Goal: Task Accomplishment & Management: Complete application form

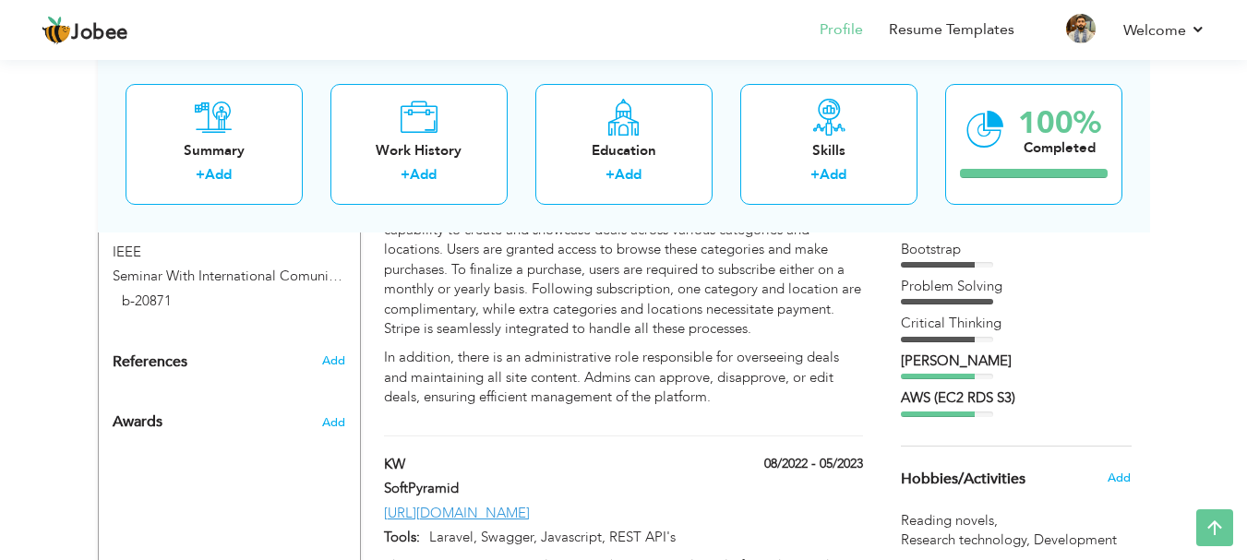
scroll to position [961, 0]
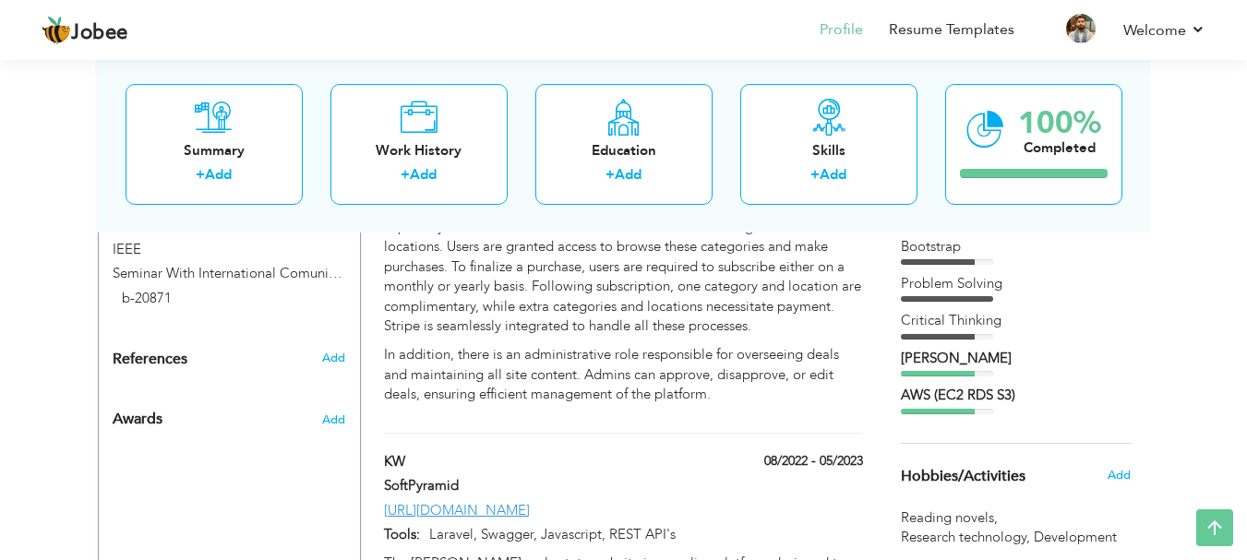
click at [928, 391] on div "AWS (EC2 RDS S3)" at bounding box center [1016, 395] width 231 height 19
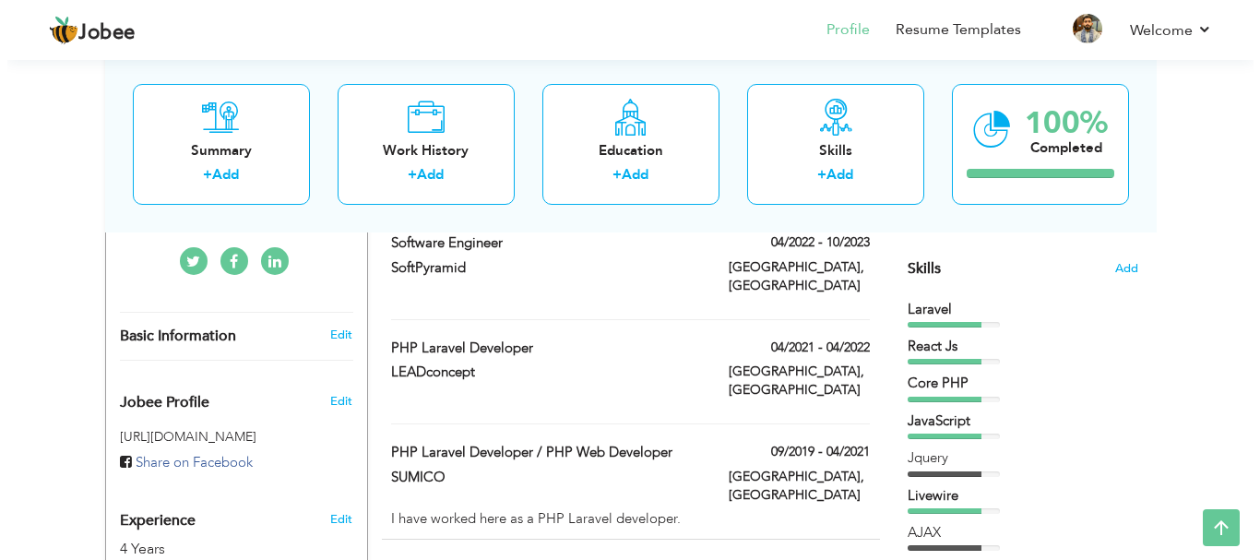
scroll to position [409, 0]
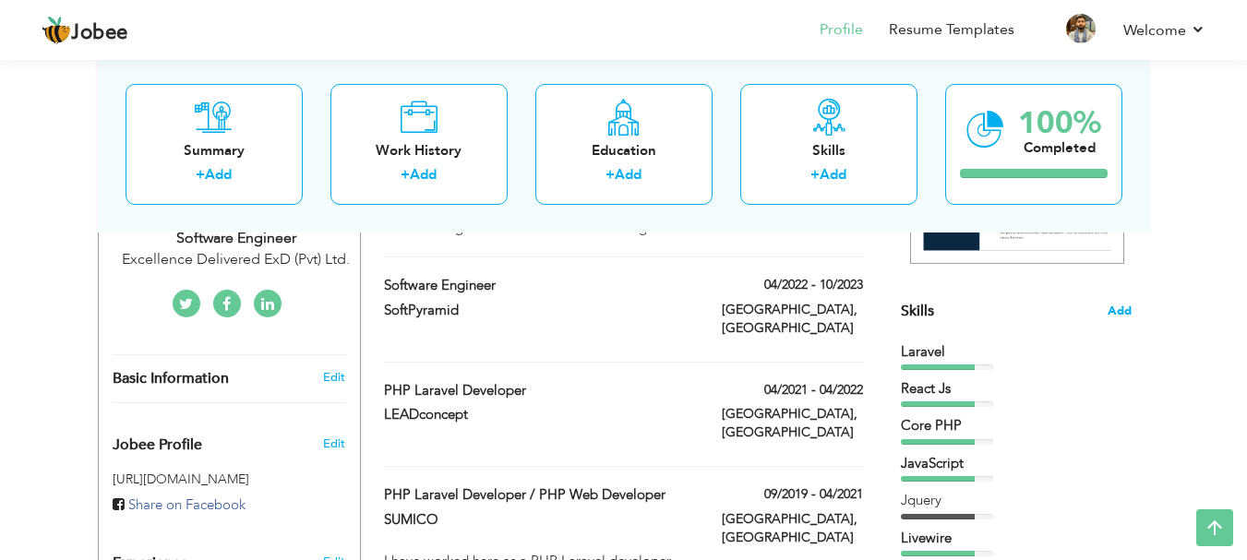
click at [1113, 305] on span "Add" at bounding box center [1119, 312] width 24 height 18
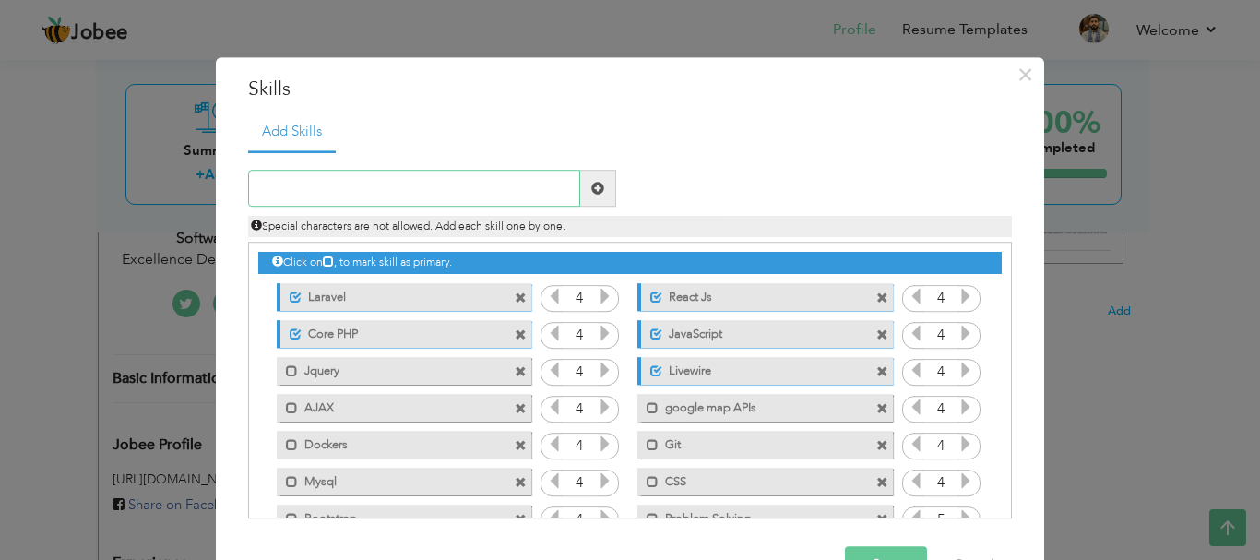
scroll to position [56, 0]
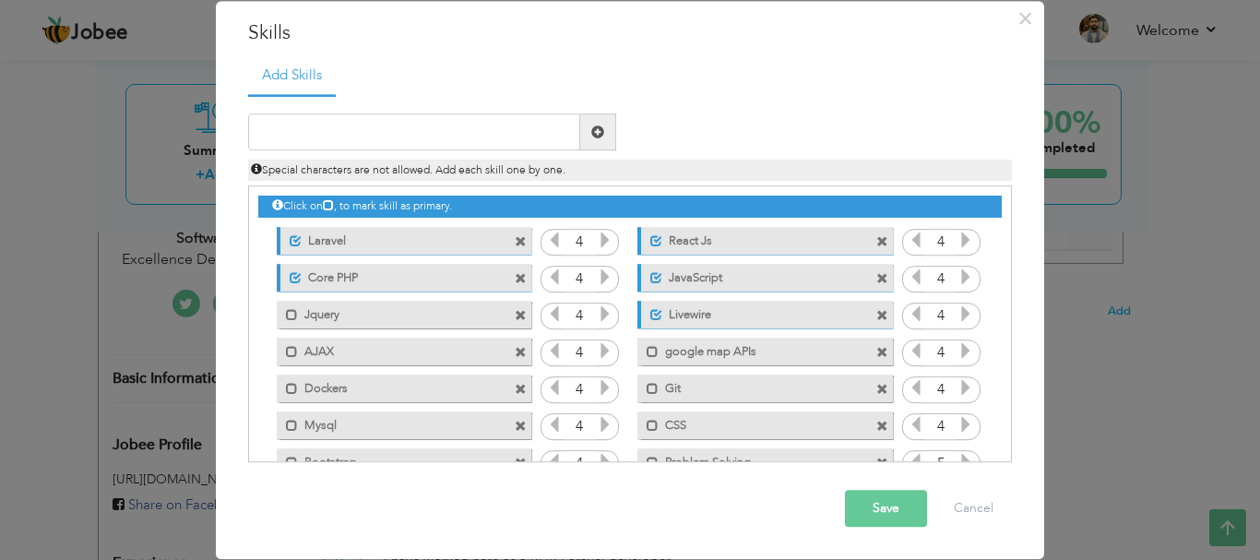
drag, startPoint x: 484, startPoint y: 234, endPoint x: 481, endPoint y: 369, distance: 134.7
click at [481, 369] on div "Click on , to mark skill as primary. Unmark as primary skill. Laravel 4 React J…" at bounding box center [630, 370] width 744 height 367
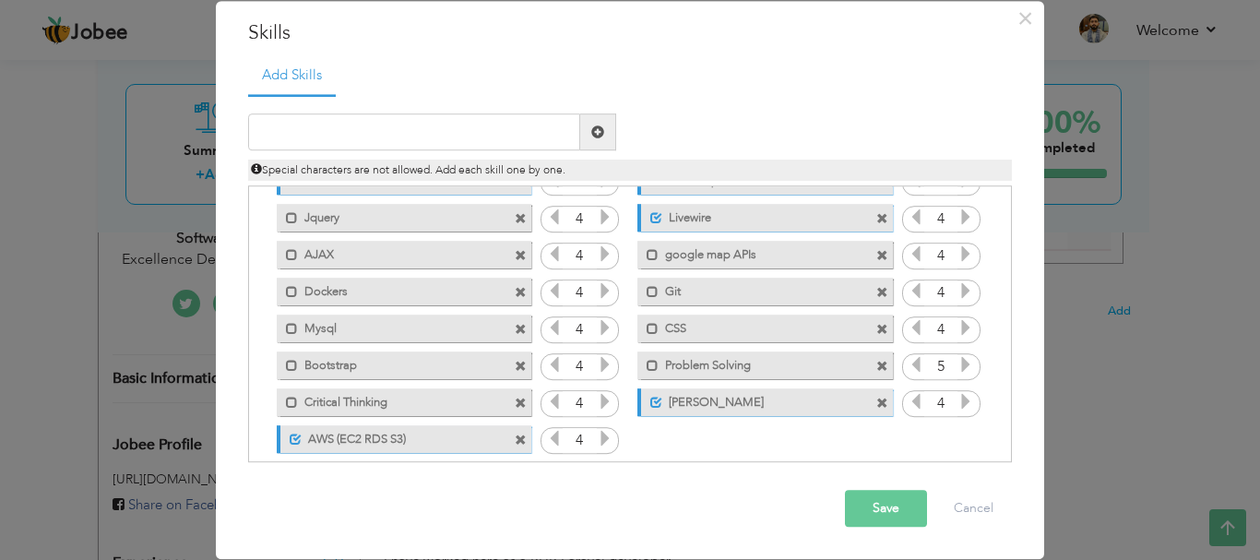
scroll to position [115, 0]
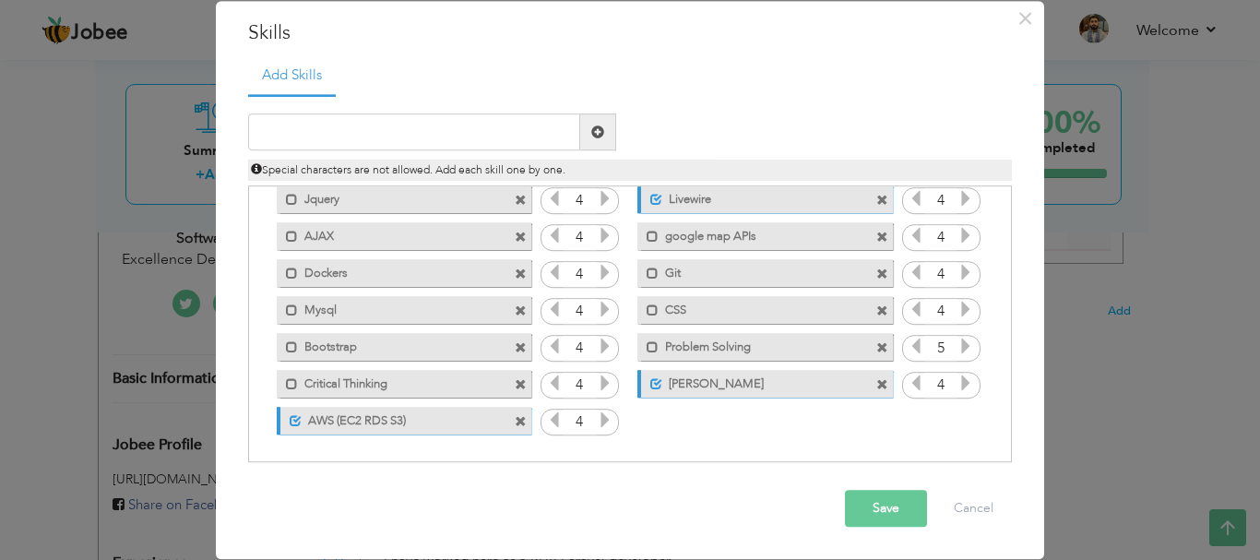
click at [460, 424] on label "AWS (EC2 RDS S3)" at bounding box center [394, 418] width 184 height 23
click at [460, 424] on label "AWS (EC2 RDS S3)" at bounding box center [391, 418] width 186 height 23
click at [460, 424] on label "AWS (EC2 RDS S3)" at bounding box center [394, 418] width 184 height 23
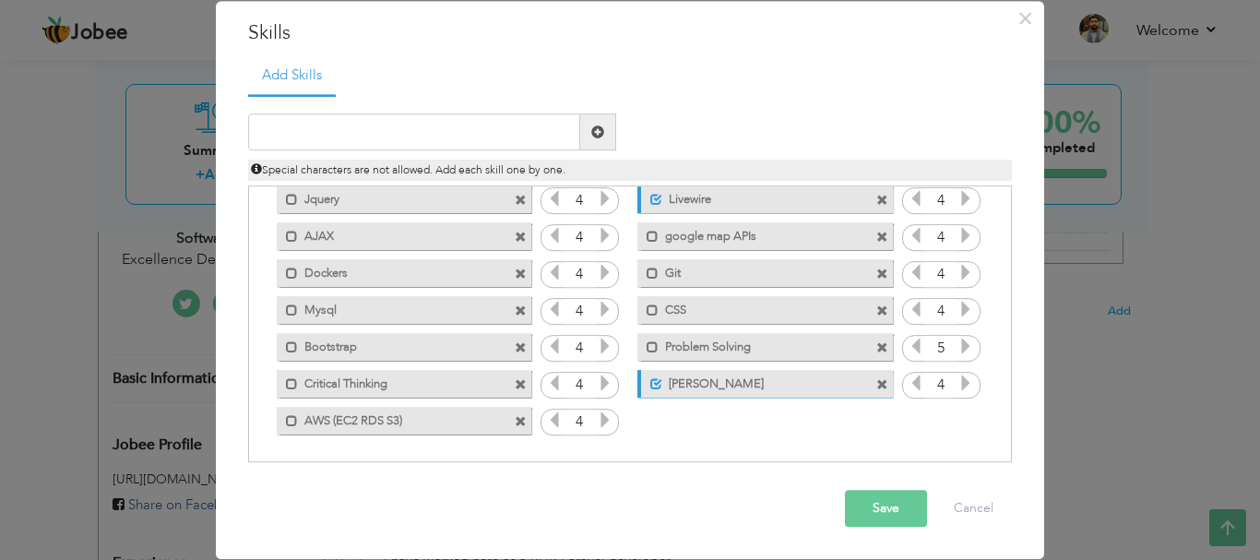
click at [460, 424] on label "AWS (EC2 RDS S3)" at bounding box center [391, 418] width 186 height 23
click at [1106, 384] on div "× Skills Add Skills Duplicate entry Unmark as primary skill. 4 4" at bounding box center [630, 280] width 1260 height 560
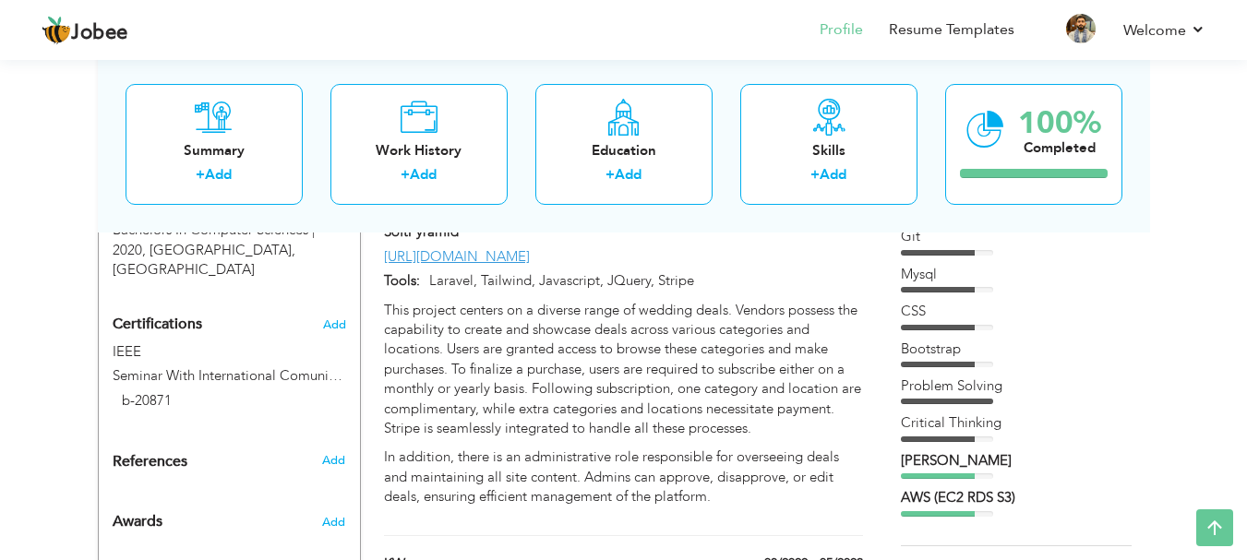
scroll to position [0, 0]
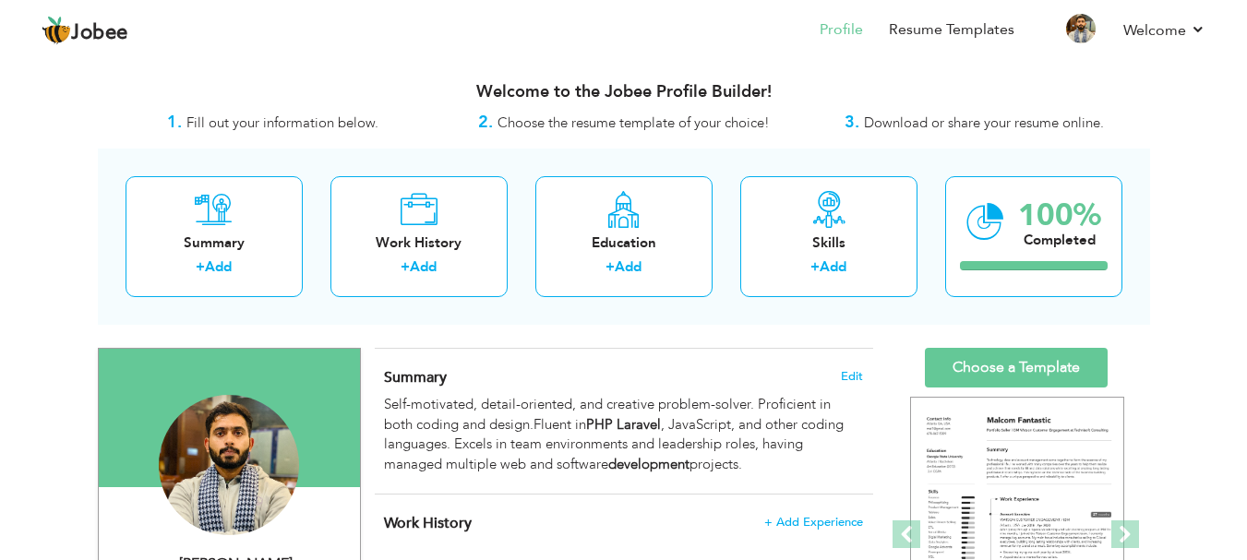
click at [917, 121] on span "Download or share your resume online." at bounding box center [984, 122] width 240 height 18
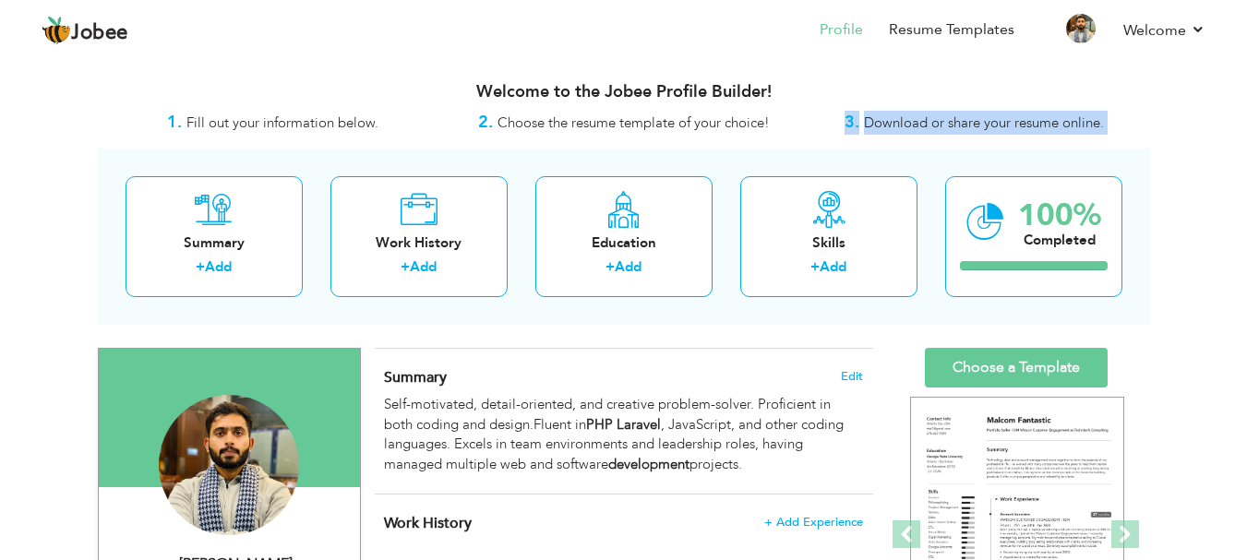
click at [917, 121] on span "Download or share your resume online." at bounding box center [984, 122] width 240 height 18
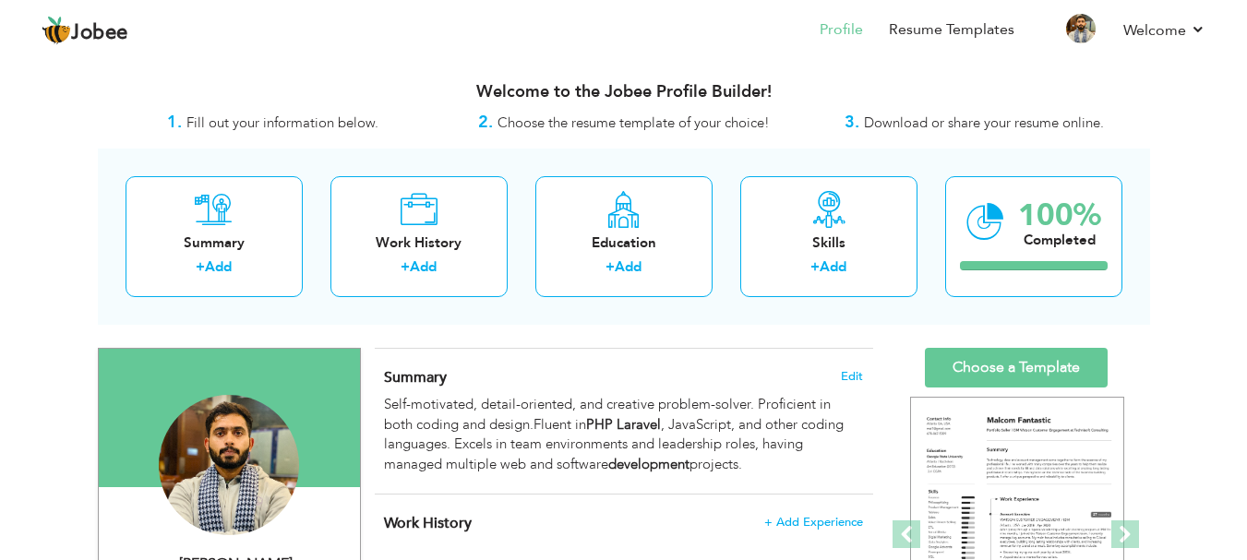
click at [242, 123] on span "Fill out your information below." at bounding box center [282, 122] width 192 height 18
click at [562, 122] on span "Choose the resume template of your choice!" at bounding box center [633, 122] width 272 height 18
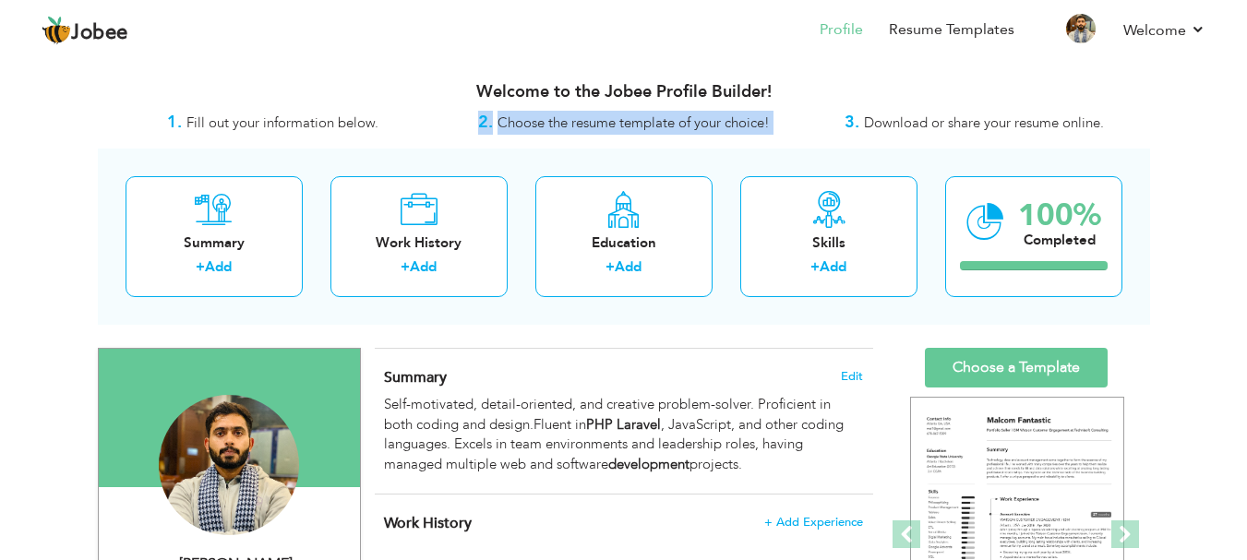
click at [562, 122] on span "Choose the resume template of your choice!" at bounding box center [633, 122] width 272 height 18
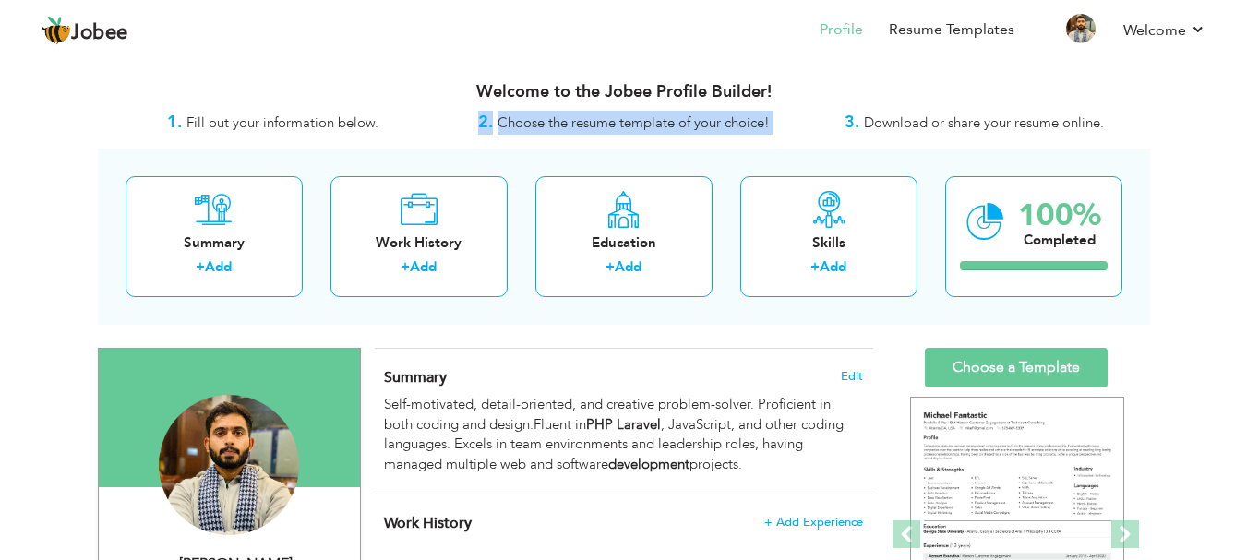
click at [834, 123] on div "3. Download or share your resume online." at bounding box center [974, 123] width 351 height 24
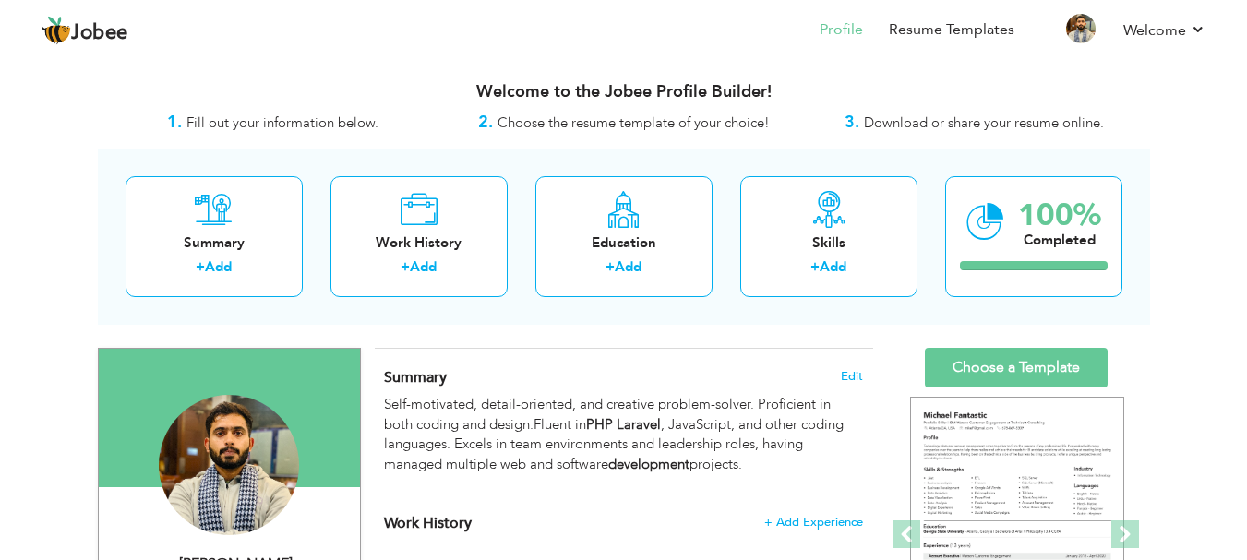
click at [906, 116] on span "Download or share your resume online." at bounding box center [984, 122] width 240 height 18
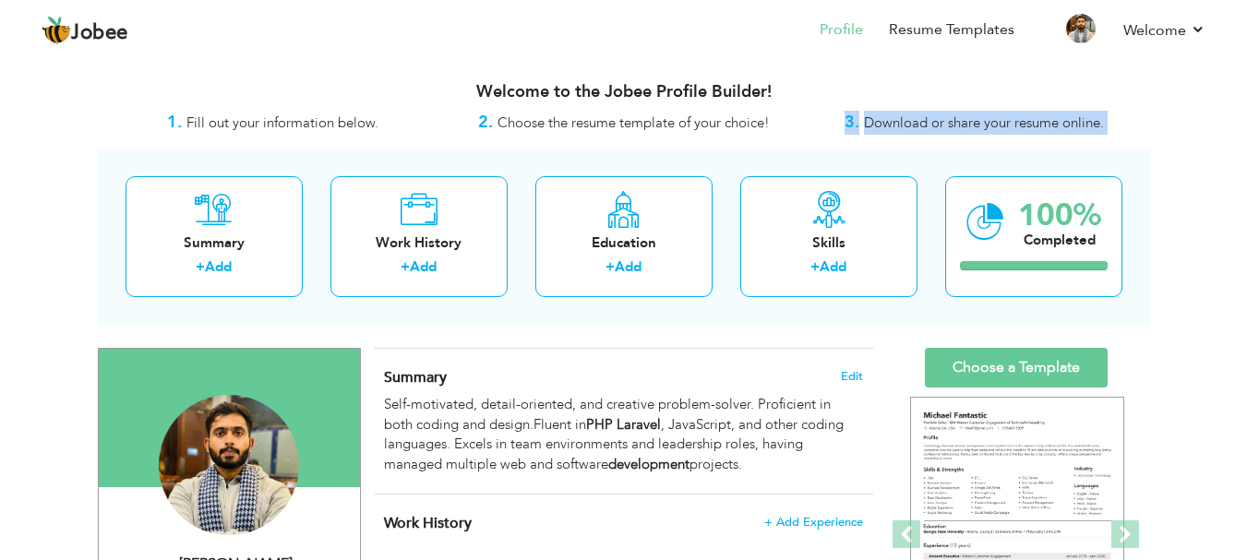
click at [906, 116] on span "Download or share your resume online." at bounding box center [984, 122] width 240 height 18
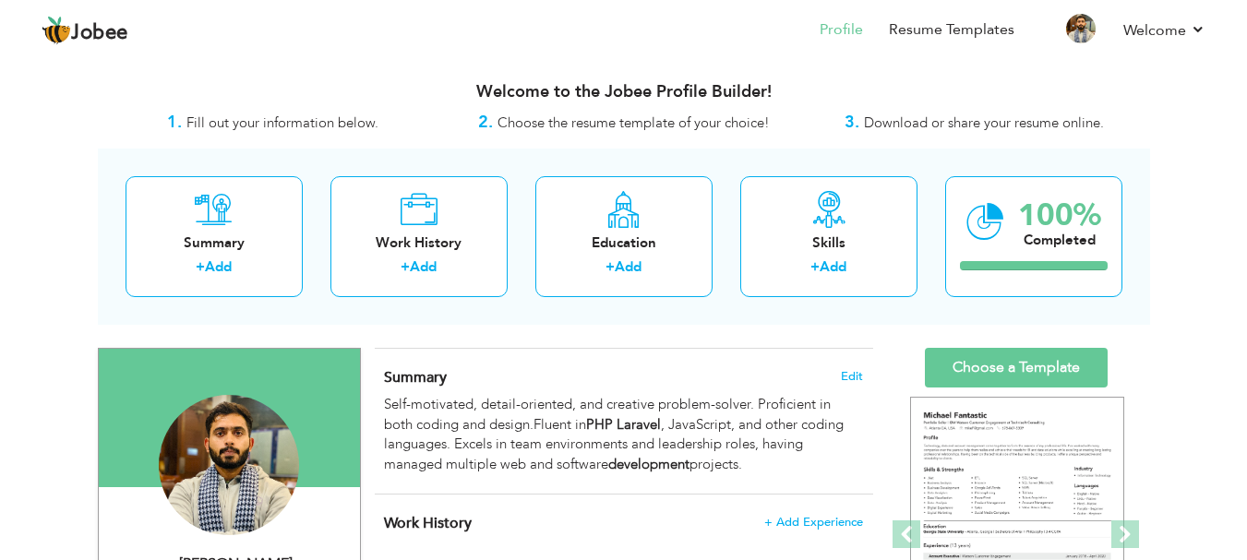
click at [765, 149] on div "Summary + Add Work History + Add Education + Add Skills + Add 100% Completed" at bounding box center [624, 237] width 1052 height 176
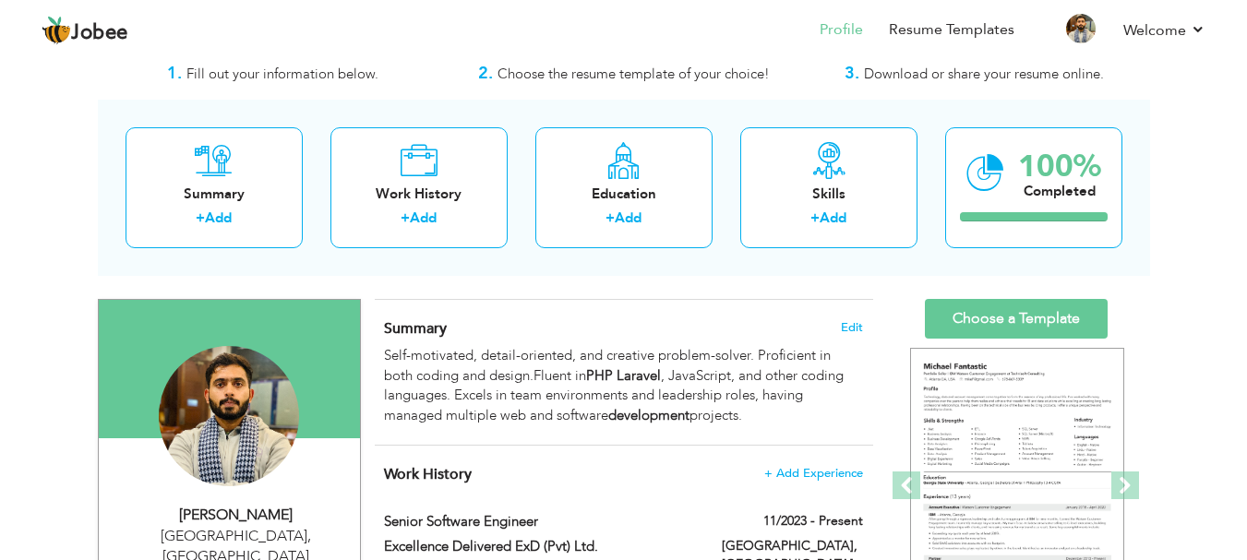
scroll to position [51, 0]
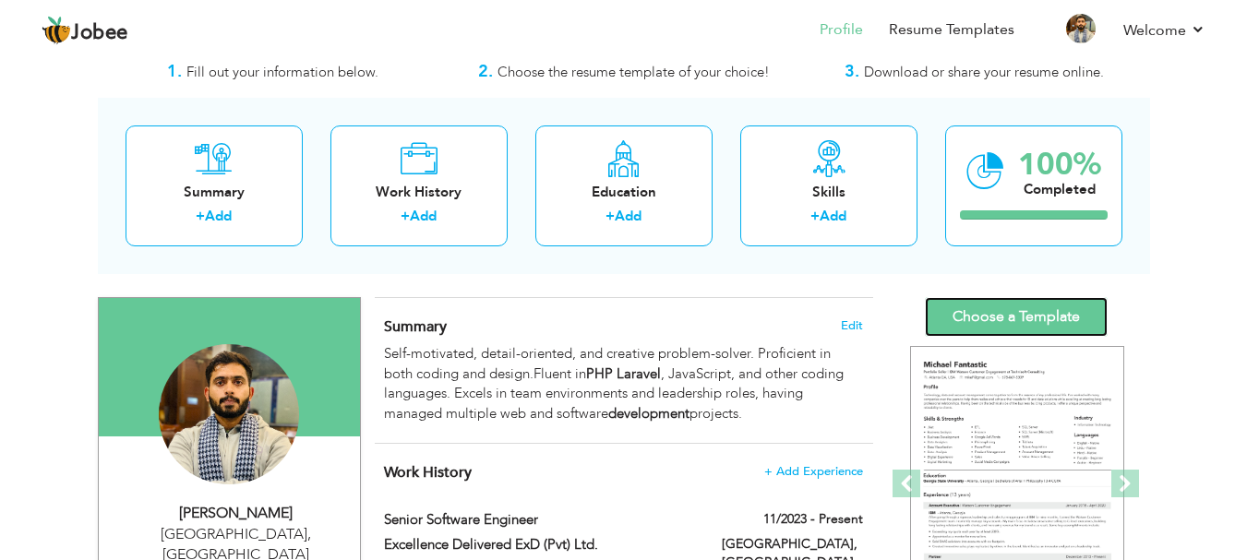
click at [961, 301] on link "Choose a Template" at bounding box center [1016, 317] width 183 height 40
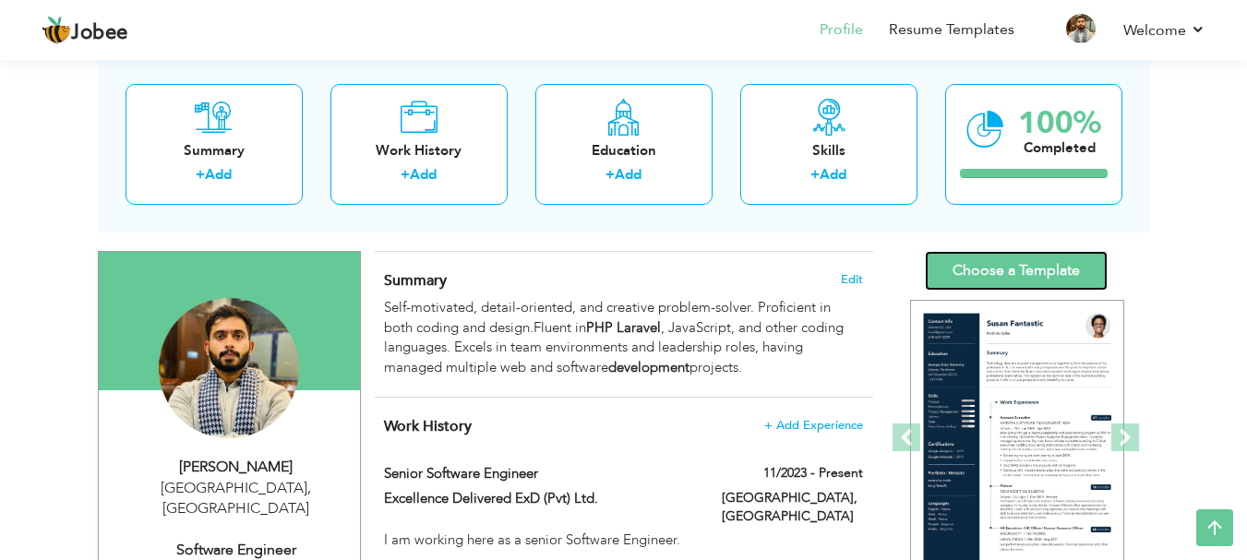
scroll to position [86, 0]
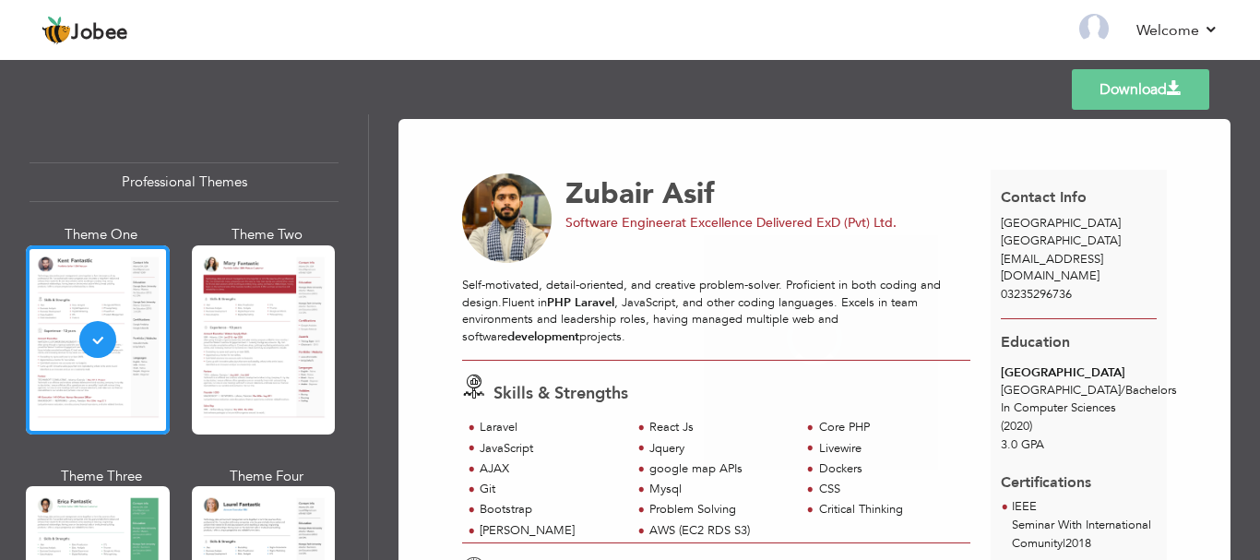
click at [0, 95] on div "Templates Download" at bounding box center [630, 89] width 1260 height 59
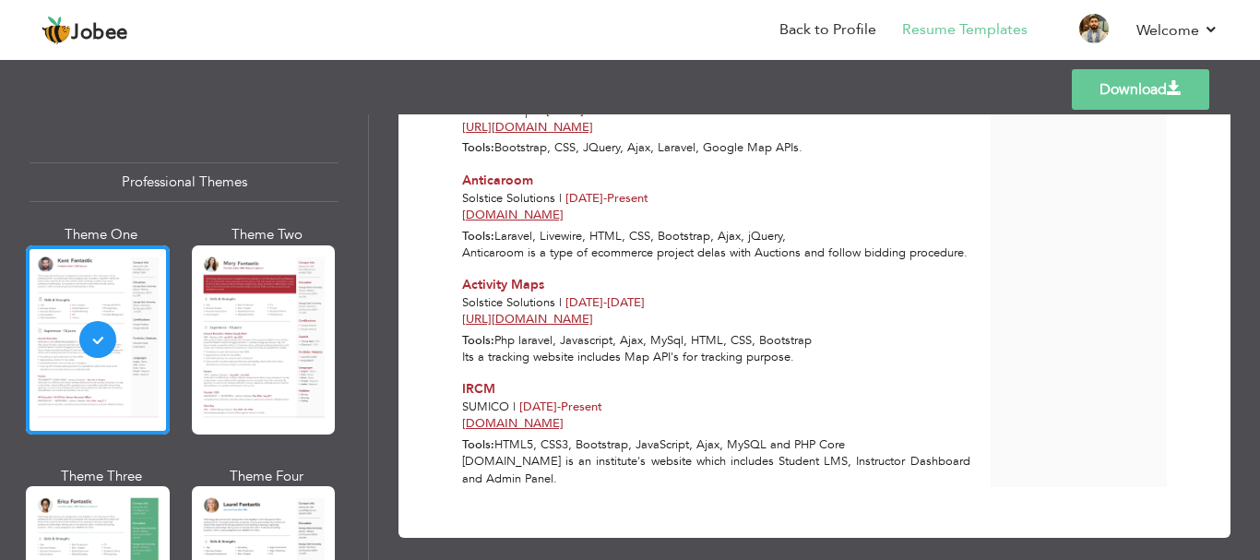
scroll to position [1771, 0]
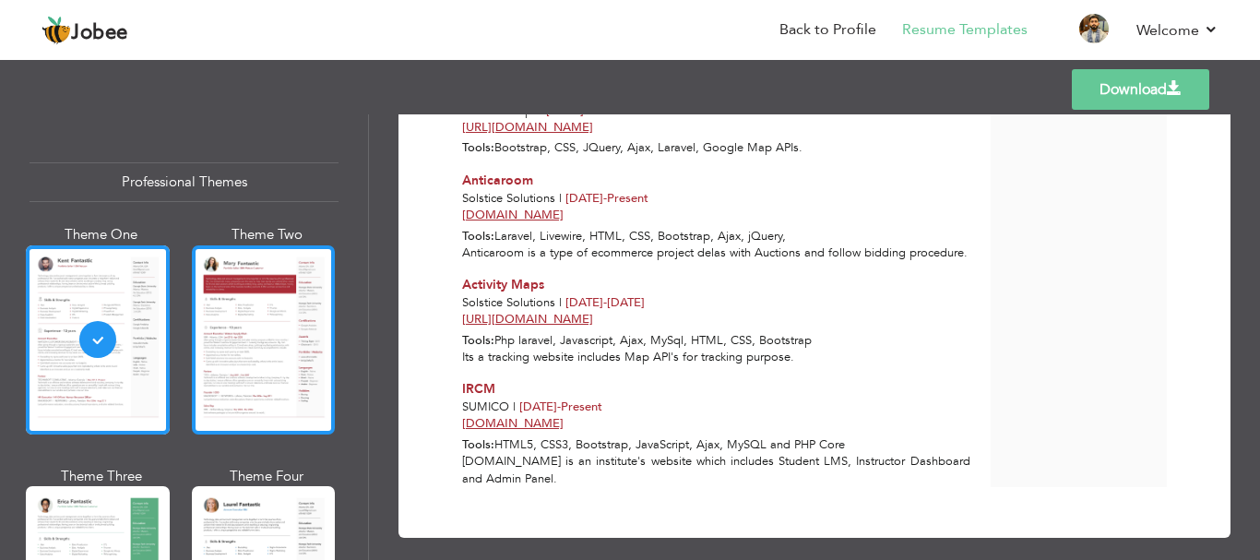
click at [263, 344] on div at bounding box center [264, 339] width 144 height 189
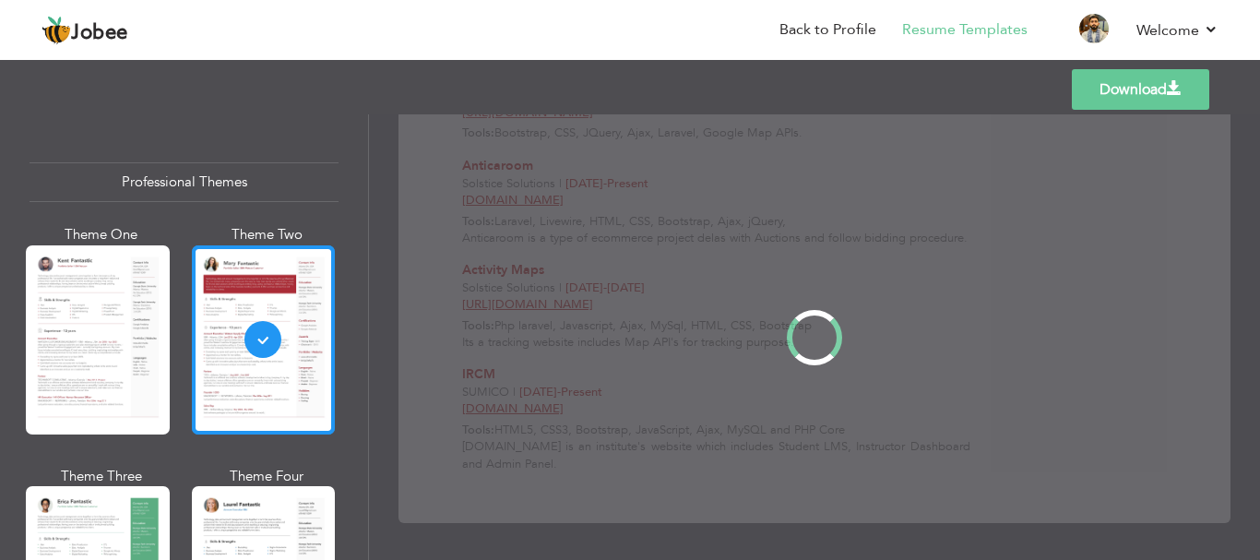
scroll to position [0, 0]
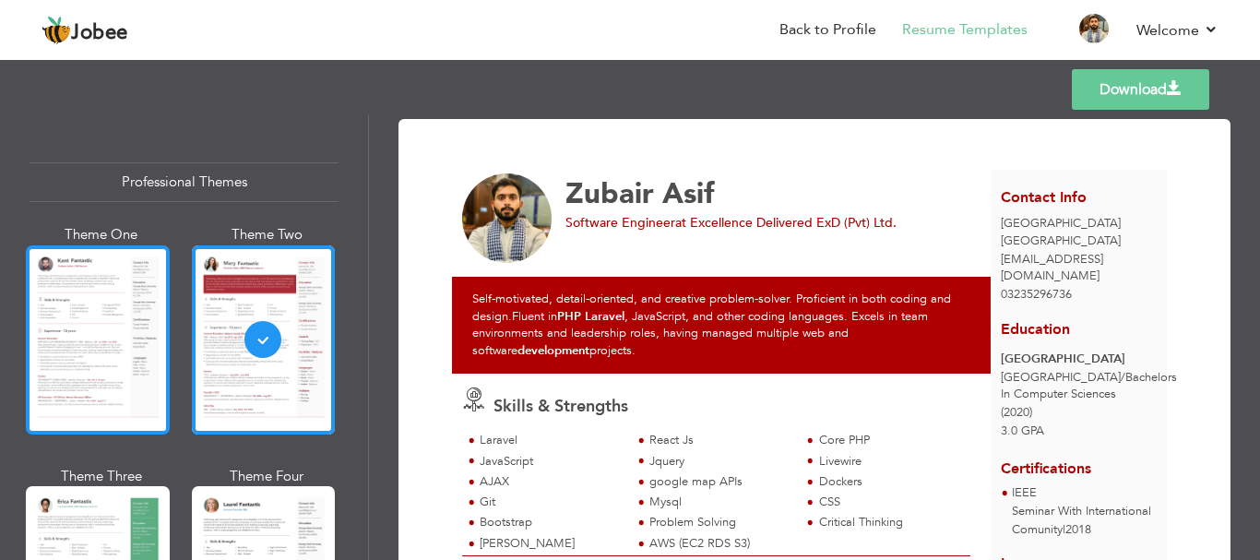
click at [108, 328] on div at bounding box center [98, 339] width 144 height 189
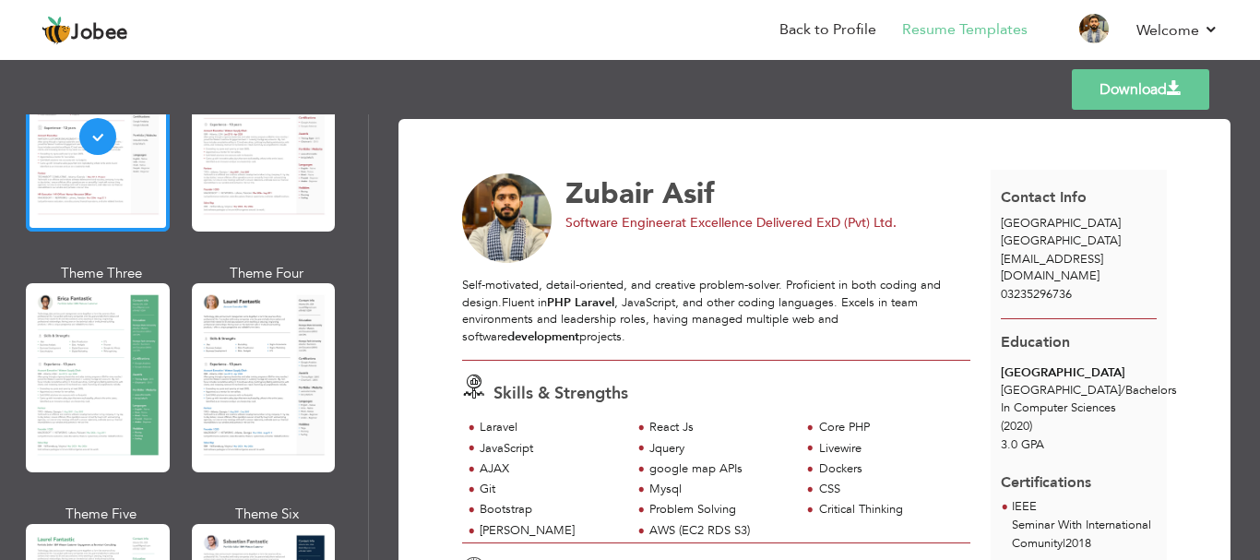
scroll to position [204, 0]
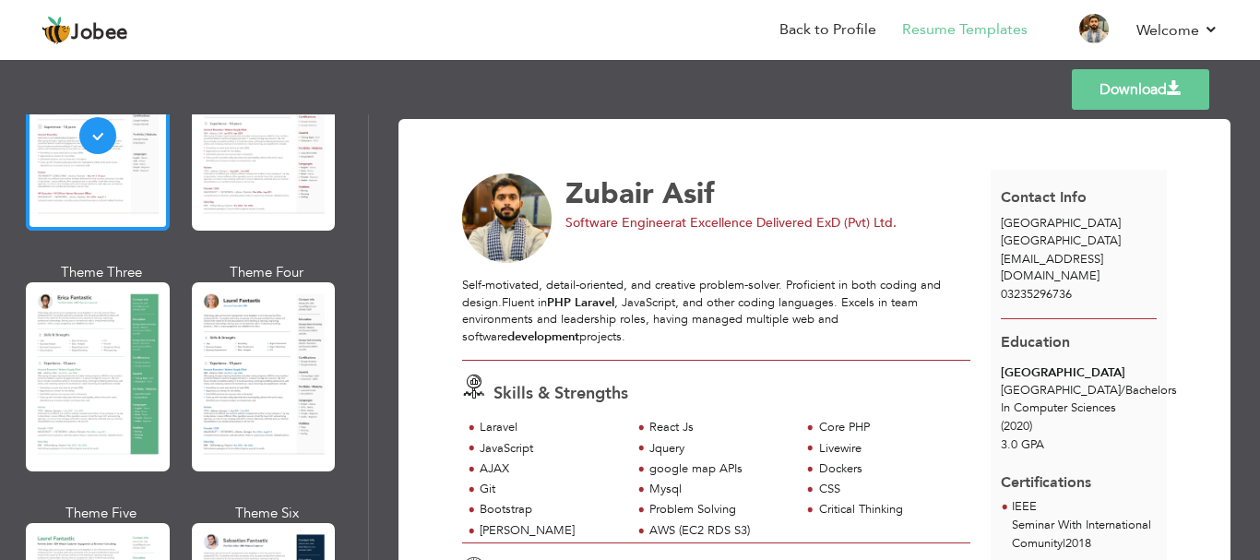
click at [108, 328] on div at bounding box center [98, 376] width 144 height 189
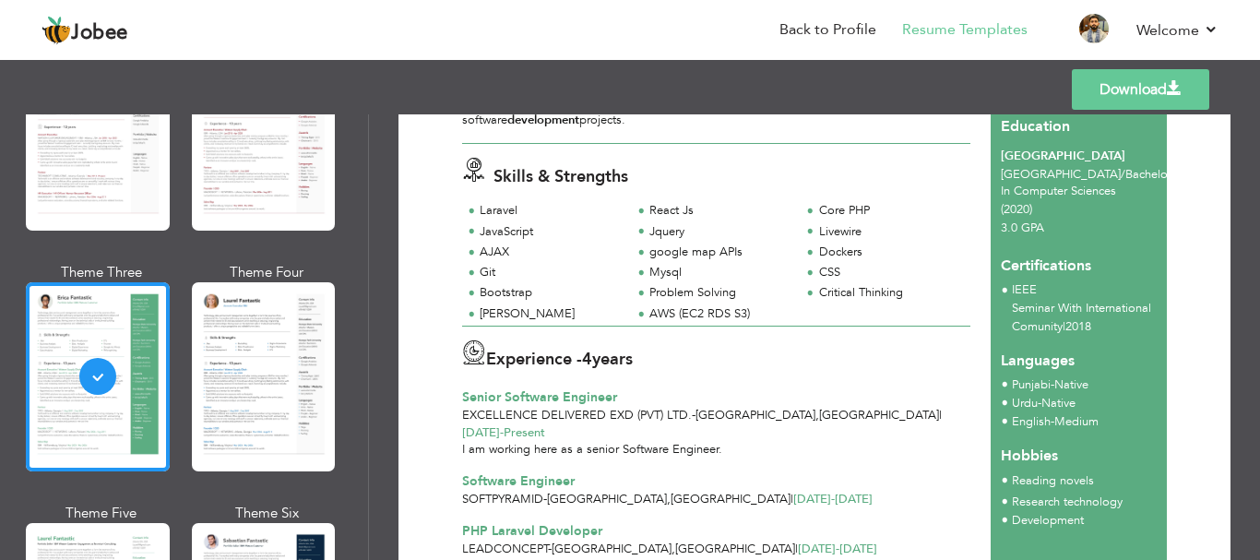
scroll to position [218, 0]
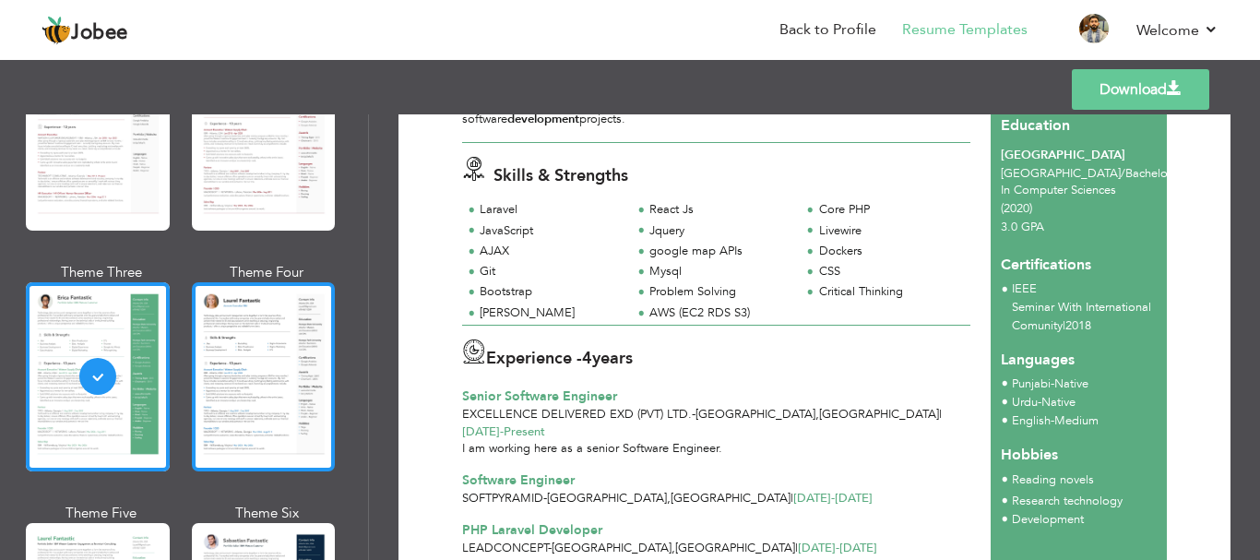
click at [205, 318] on div at bounding box center [264, 376] width 144 height 189
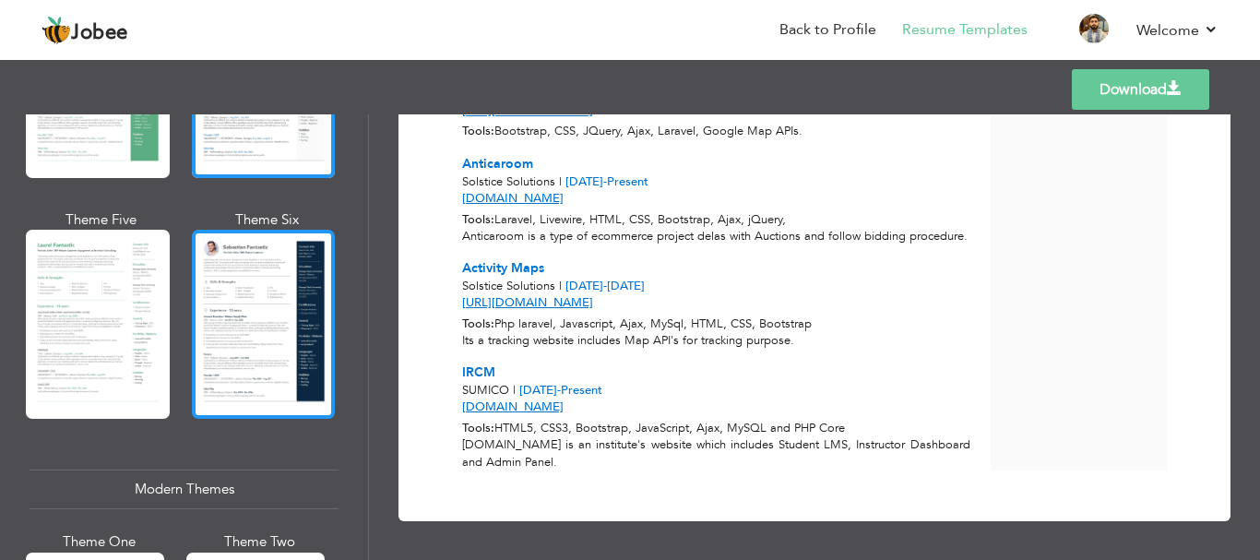
scroll to position [0, 0]
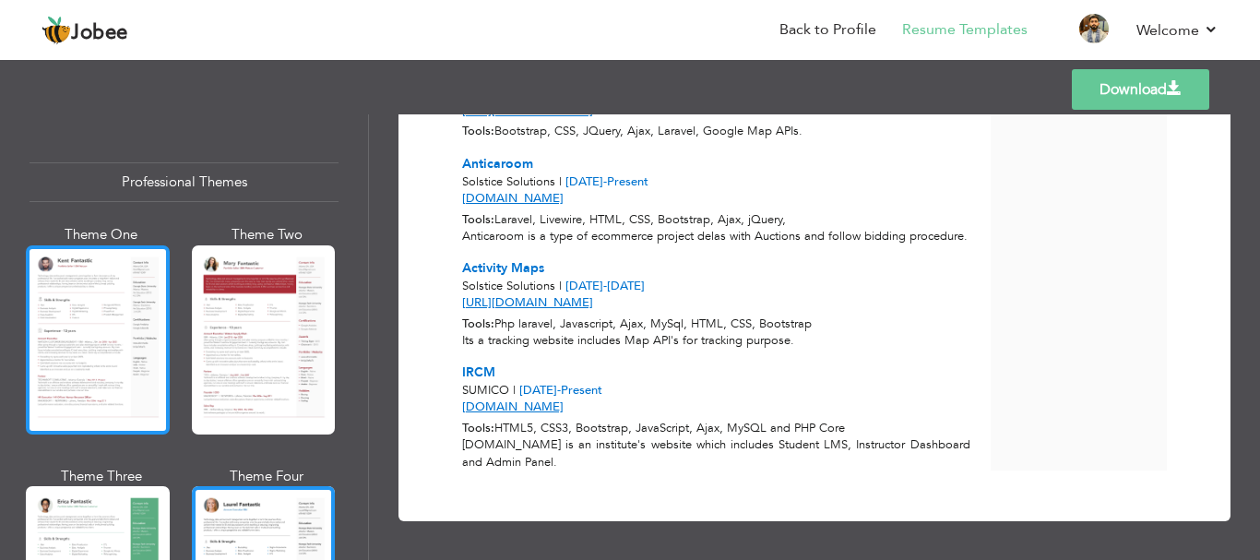
click at [105, 371] on div at bounding box center [98, 339] width 144 height 189
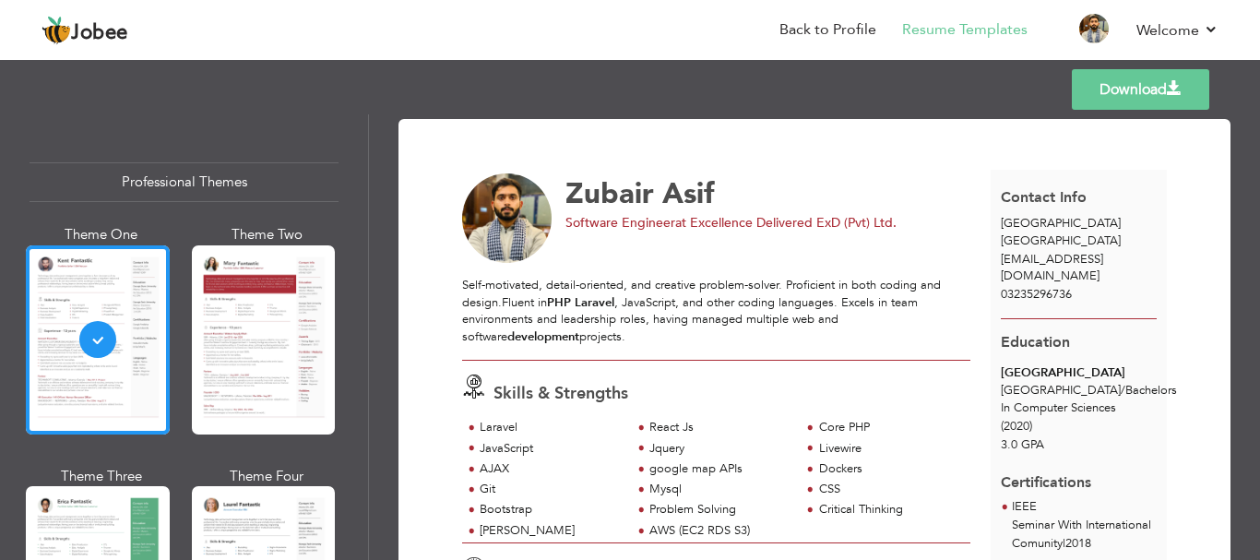
click at [1160, 77] on link "Download" at bounding box center [1140, 89] width 137 height 41
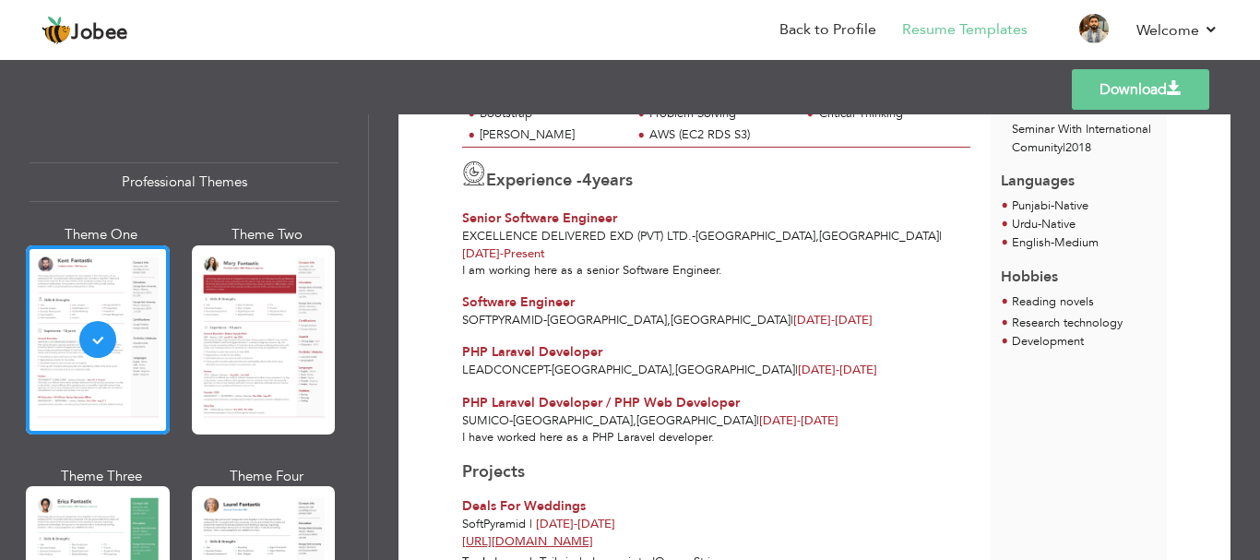
scroll to position [397, 0]
click at [579, 342] on span "PHP Laravel Developer" at bounding box center [532, 351] width 140 height 18
click at [795, 361] on span "|" at bounding box center [796, 369] width 3 height 17
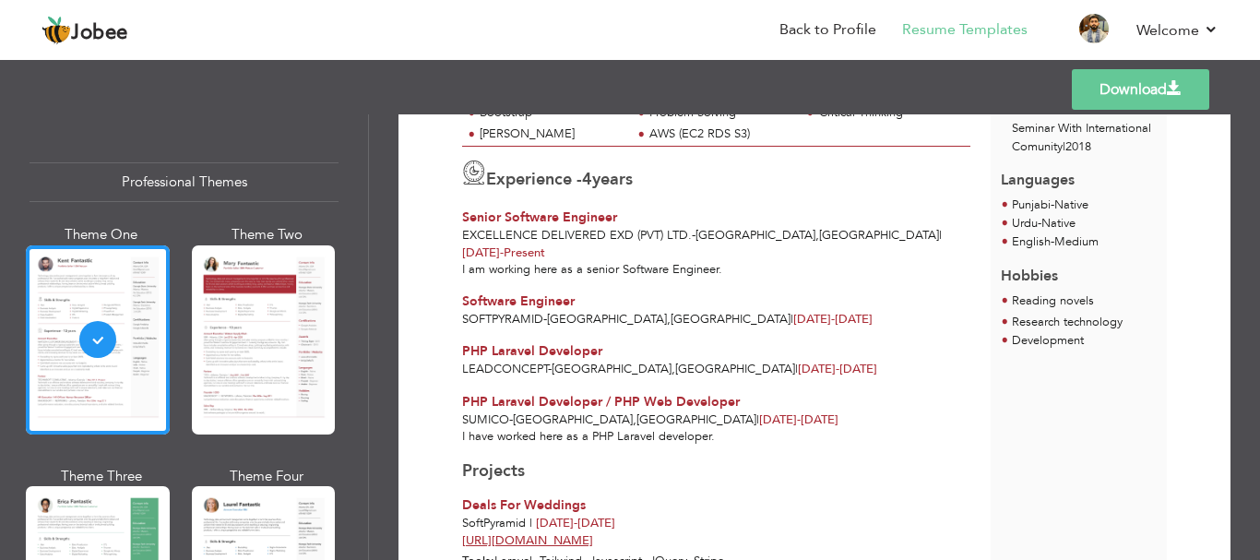
click at [795, 361] on span "|" at bounding box center [796, 369] width 3 height 17
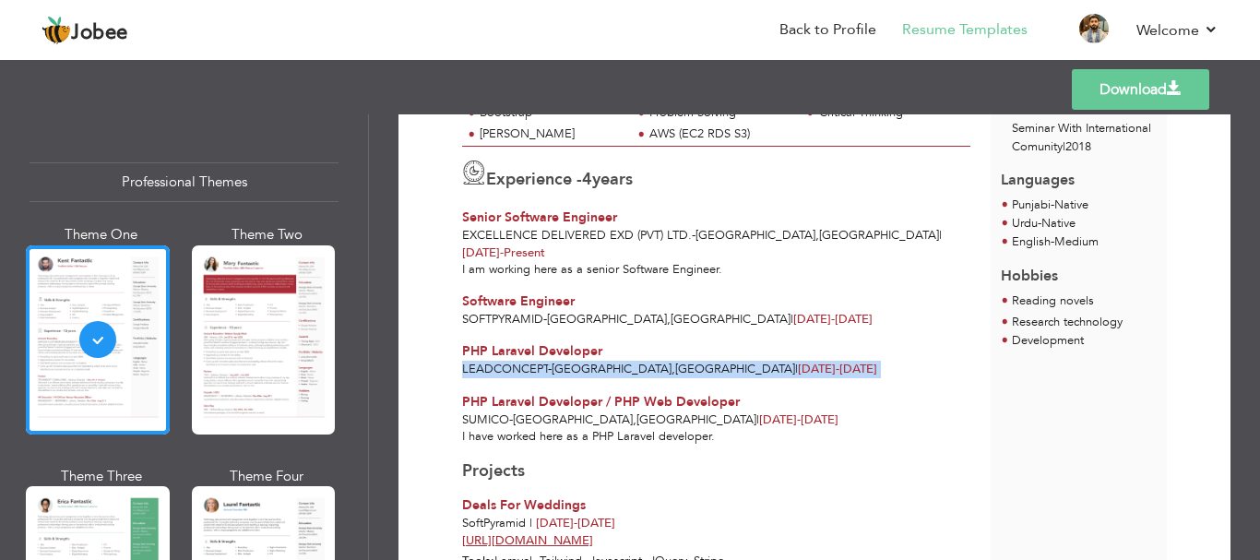
click at [795, 361] on span "|" at bounding box center [796, 369] width 3 height 17
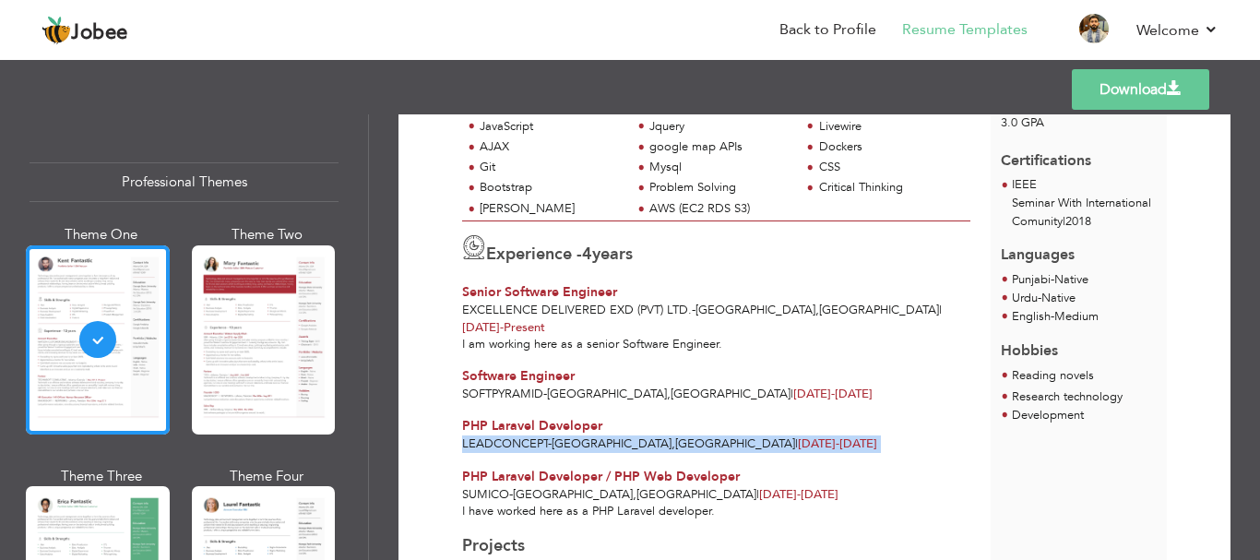
scroll to position [321, 0]
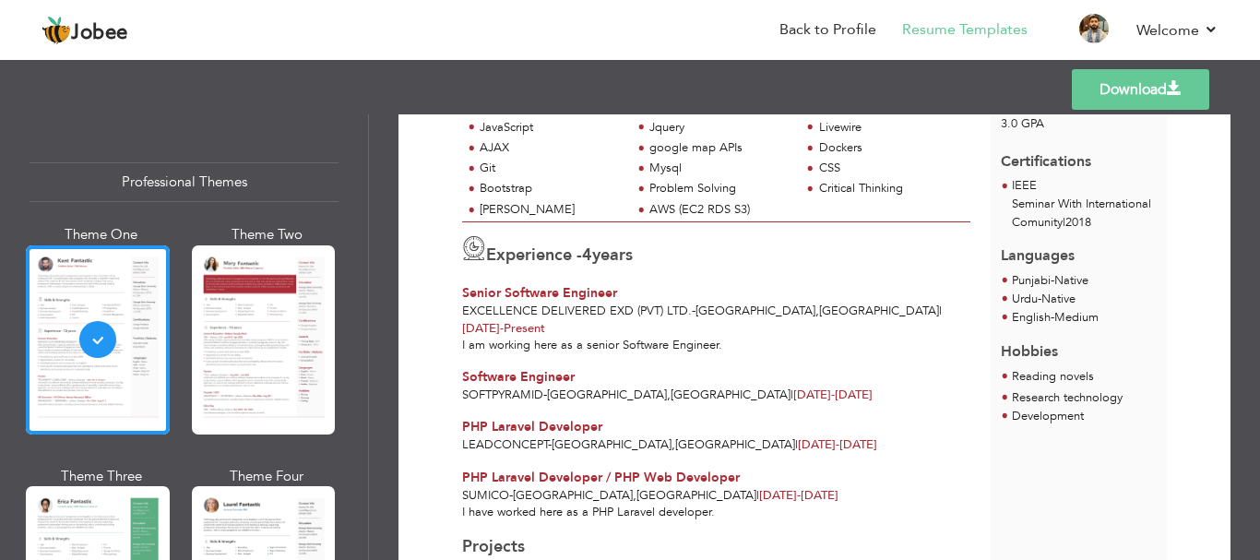
click at [649, 368] on div "Software Engineer" at bounding box center [716, 377] width 508 height 18
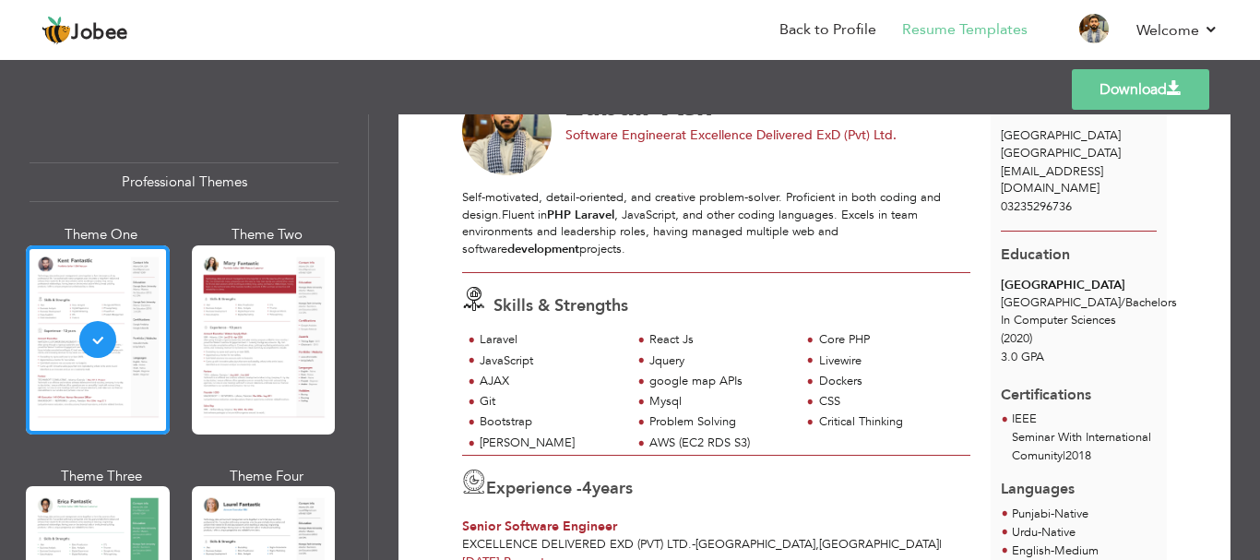
scroll to position [93, 0]
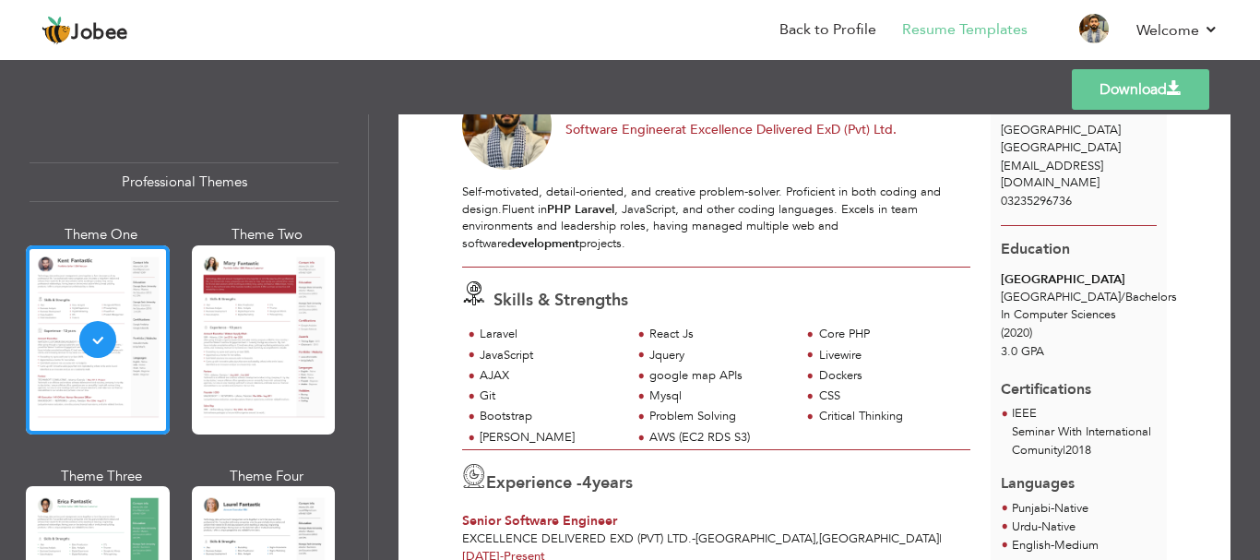
click at [698, 59] on header "Jobee Back to Profile Resume Templates Resume Templates Cover Letters About My …" at bounding box center [630, 29] width 1260 height 61
